Goal: Task Accomplishment & Management: Manage account settings

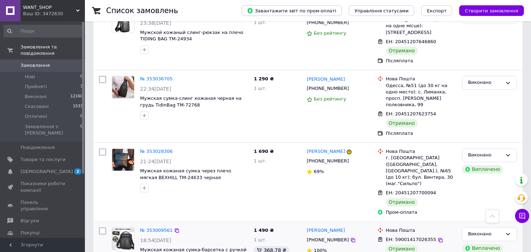
scroll to position [2633, 0]
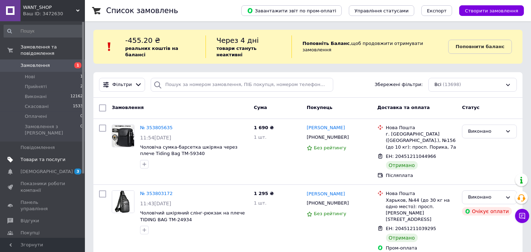
click at [40, 154] on link "Товари та послуги" at bounding box center [43, 160] width 87 height 12
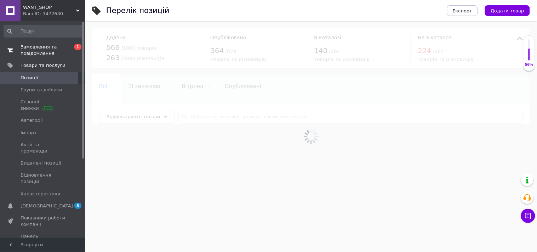
click at [36, 50] on span "Замовлення та повідомлення" at bounding box center [43, 50] width 45 height 13
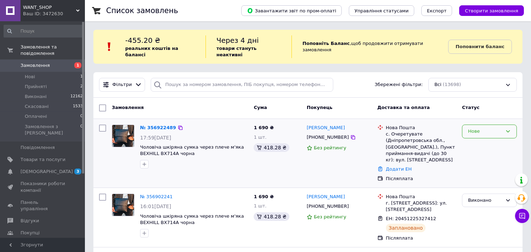
click at [480, 125] on div "Нове" at bounding box center [489, 132] width 55 height 14
drag, startPoint x: 476, startPoint y: 139, endPoint x: 461, endPoint y: 143, distance: 15.5
click at [476, 140] on li "Прийнято" at bounding box center [489, 146] width 54 height 13
